Goal: Information Seeking & Learning: Learn about a topic

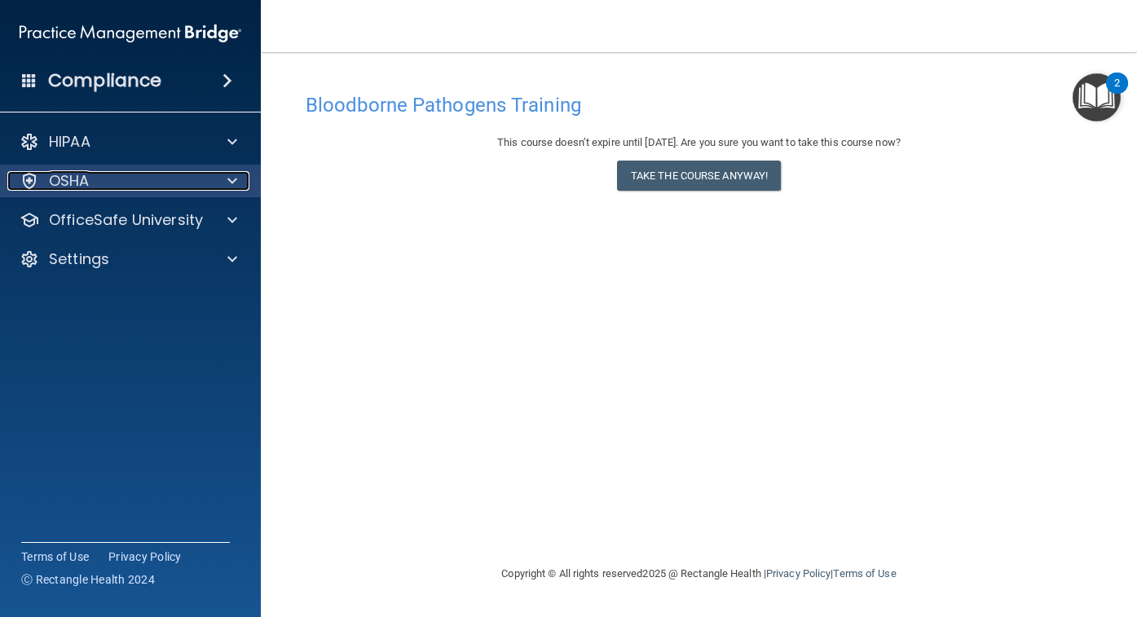
click at [149, 185] on div "OSHA" at bounding box center [108, 181] width 202 height 20
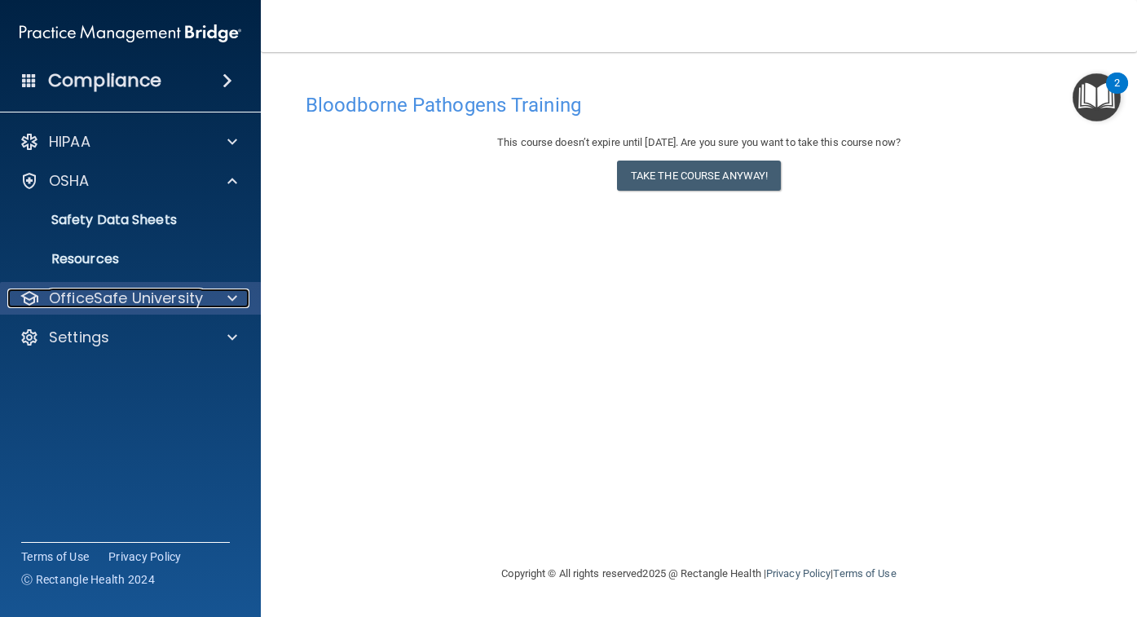
click at [130, 294] on p "OfficeSafe University" at bounding box center [126, 299] width 154 height 20
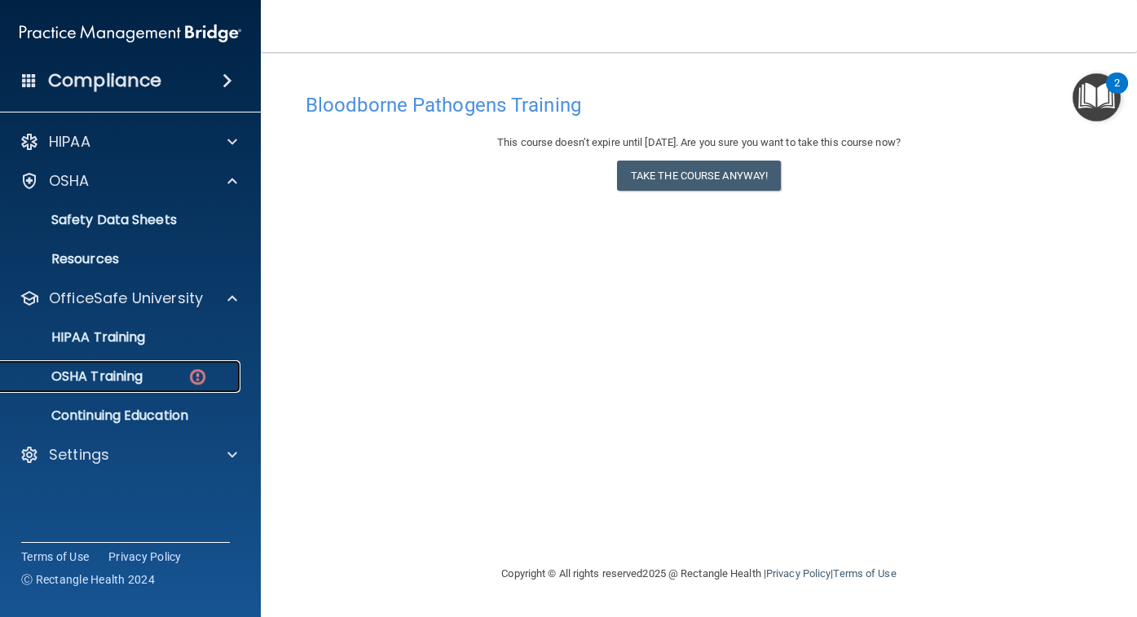
click at [137, 377] on p "OSHA Training" at bounding box center [77, 376] width 132 height 16
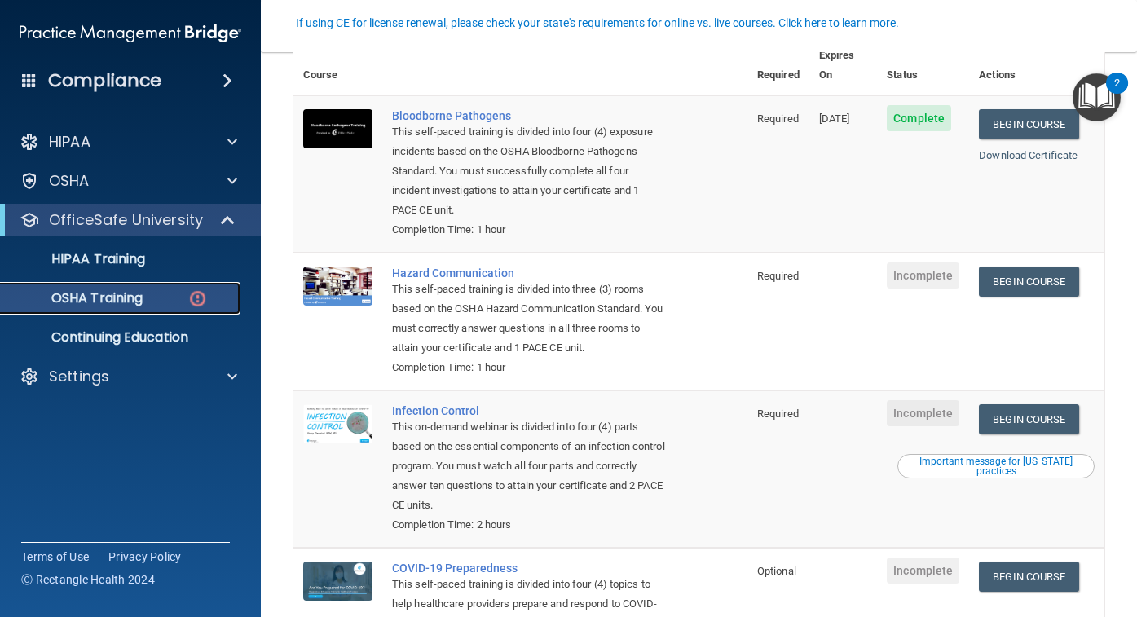
scroll to position [165, 0]
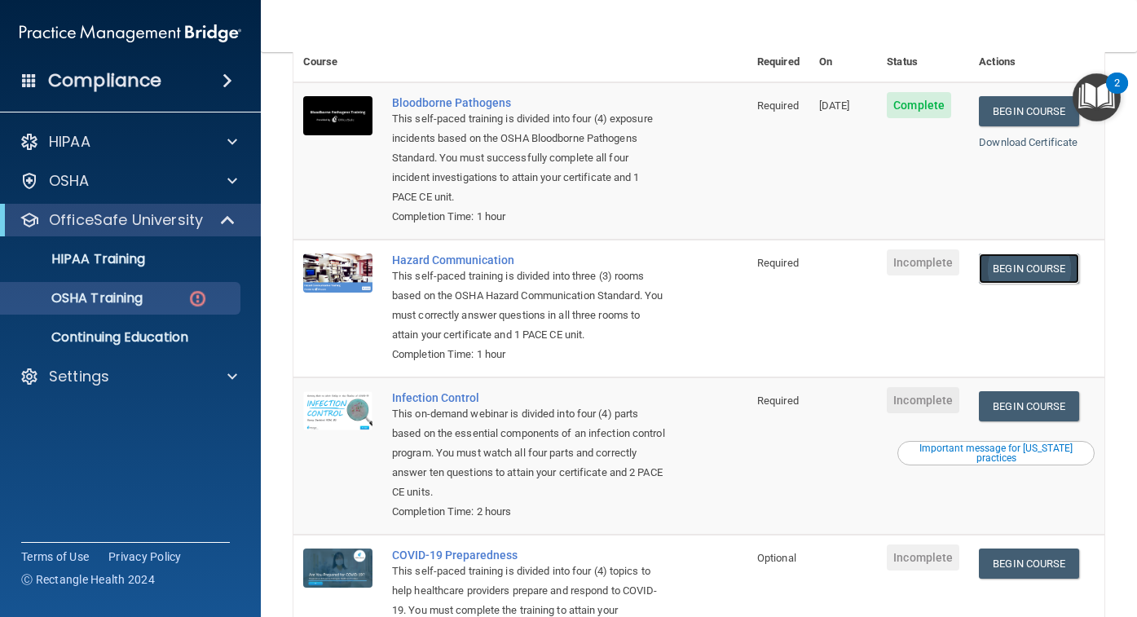
click at [1023, 257] on link "Begin Course" at bounding box center [1028, 268] width 99 height 30
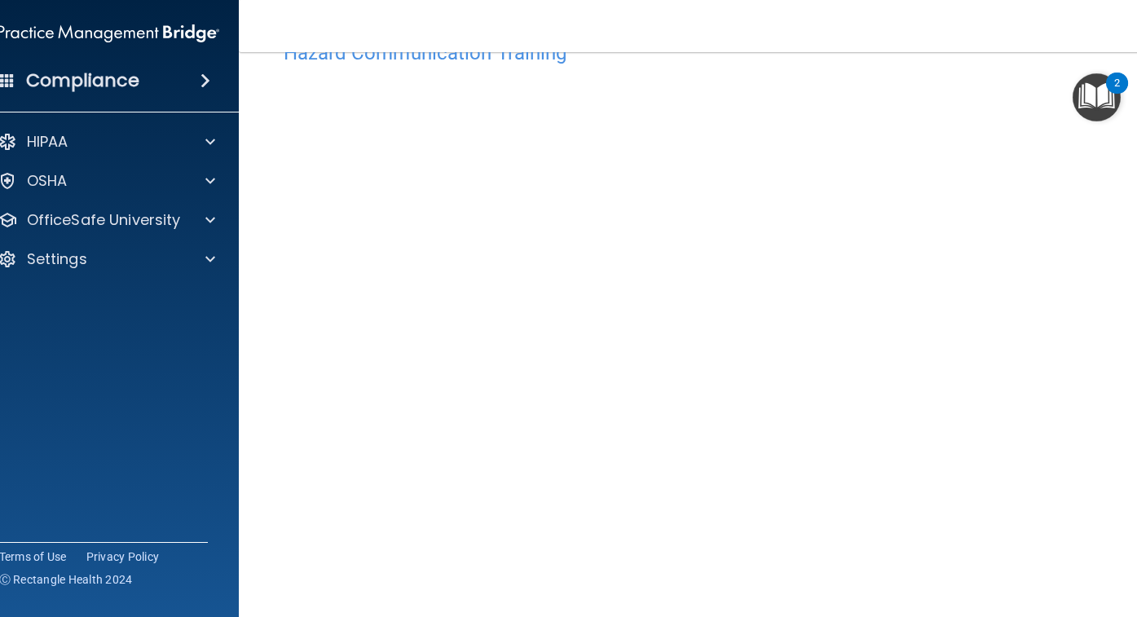
scroll to position [54, 0]
